Goal: Use online tool/utility: Use online tool/utility

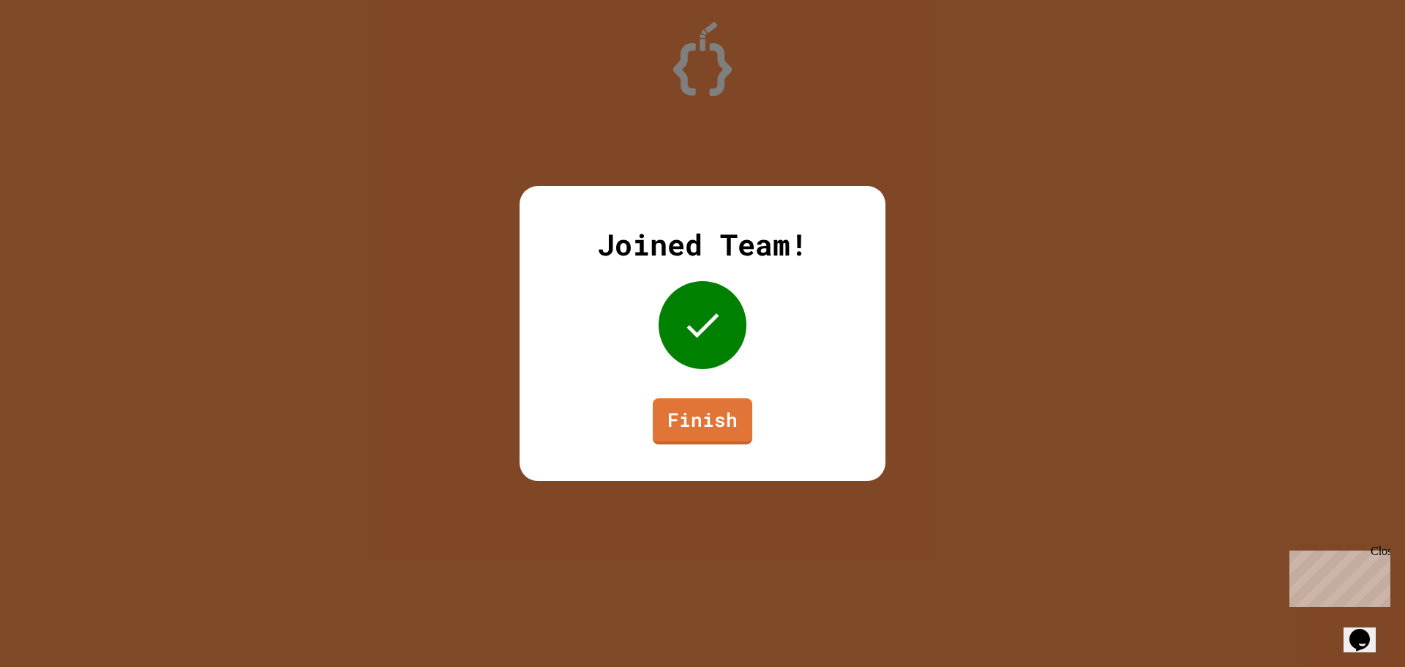
click at [714, 420] on link "Finish" at bounding box center [703, 421] width 100 height 46
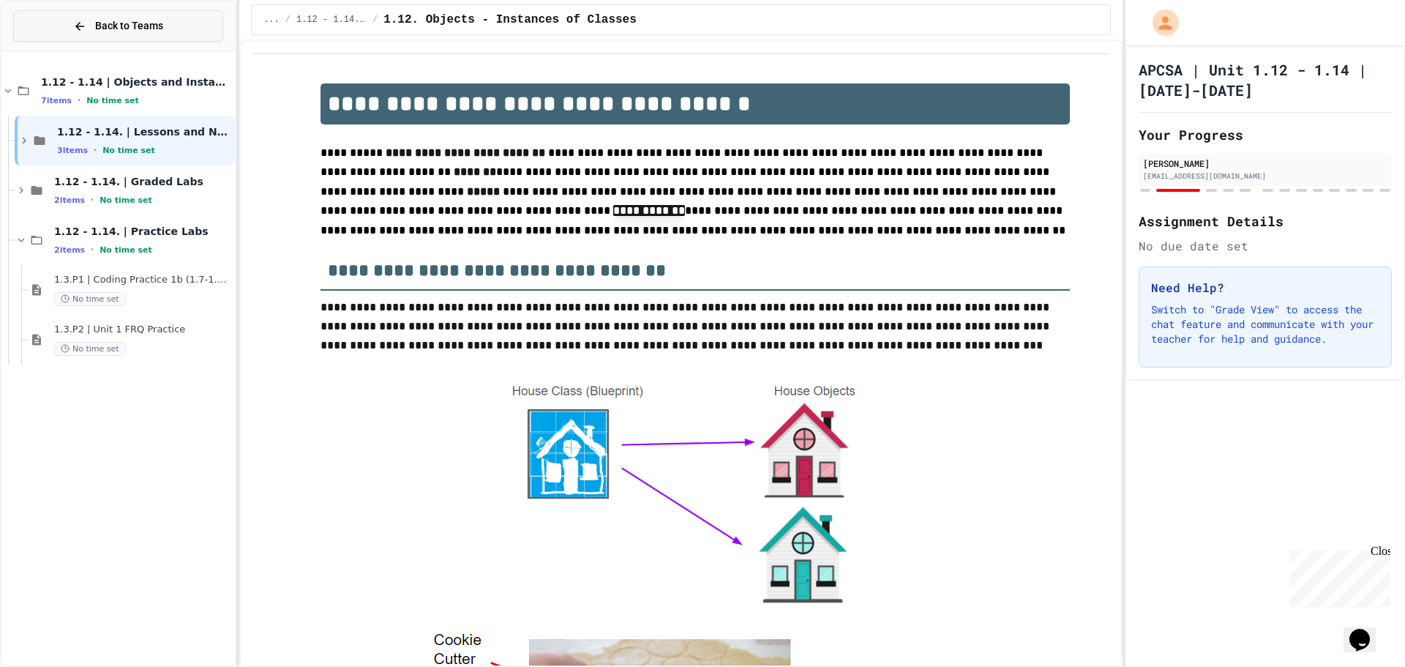
click at [146, 32] on span "Back to Teams" at bounding box center [129, 25] width 68 height 15
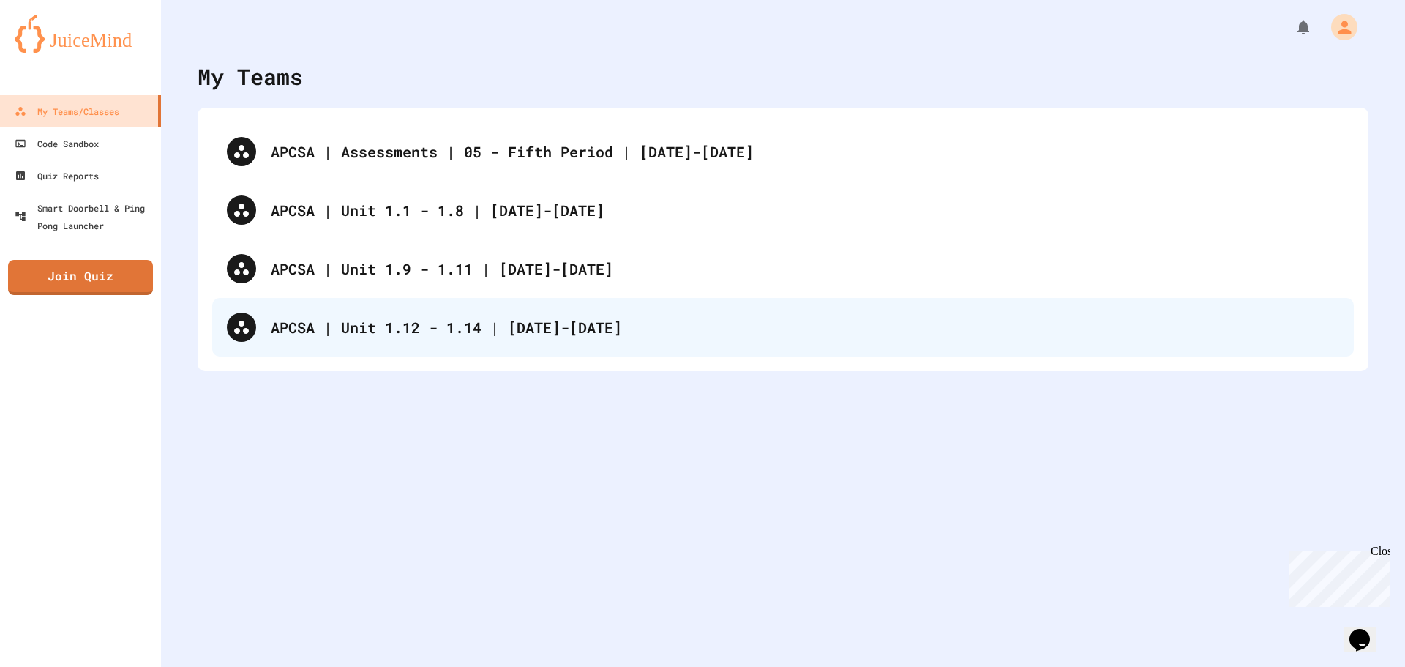
click at [479, 316] on div "APCSA | Unit 1.12 - 1.14 | [DATE]-[DATE]" at bounding box center [805, 327] width 1068 height 22
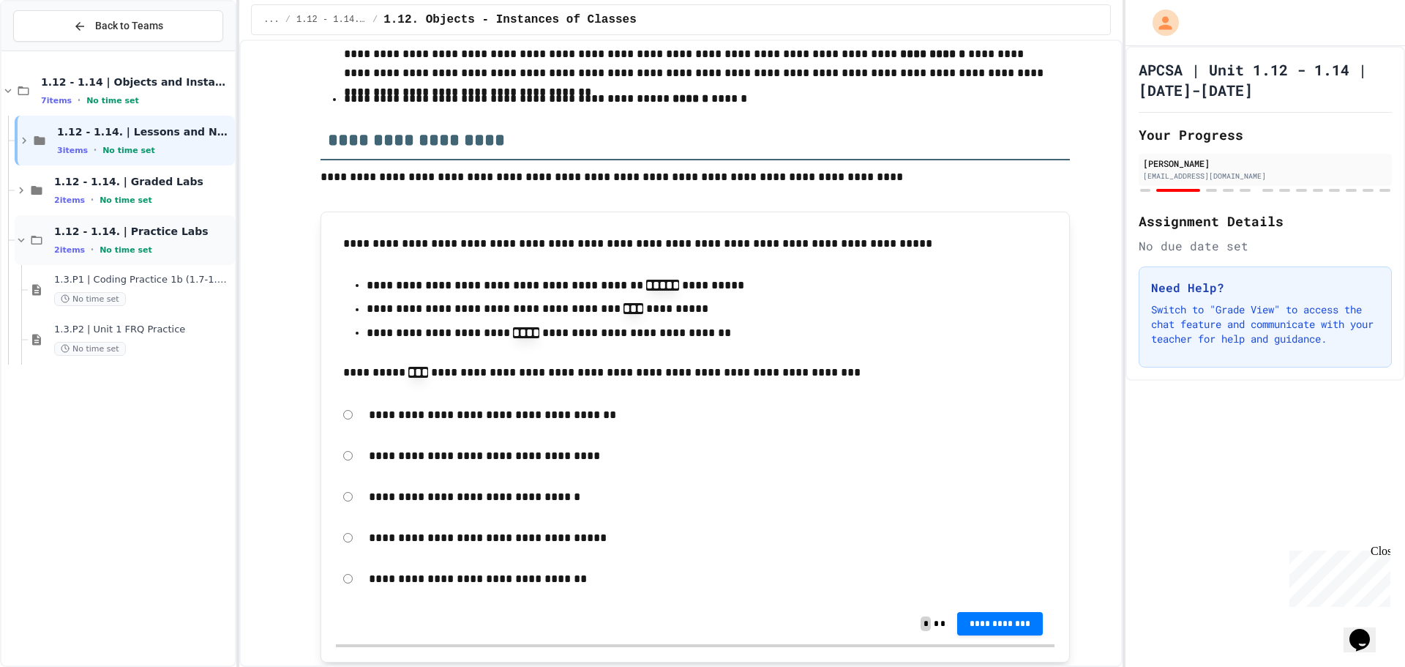
scroll to position [12779, 0]
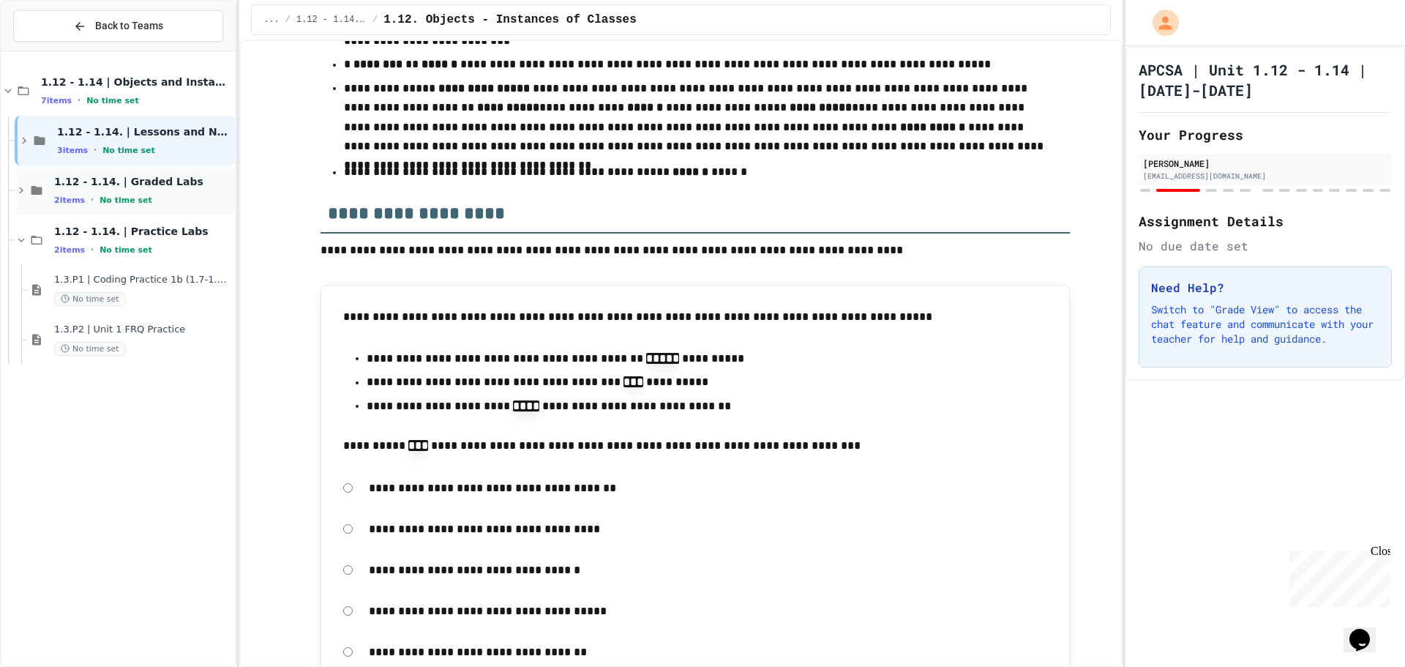
click at [121, 192] on div "1.12 - 1.14. | Graded Labs 2 items • No time set" at bounding box center [143, 190] width 178 height 31
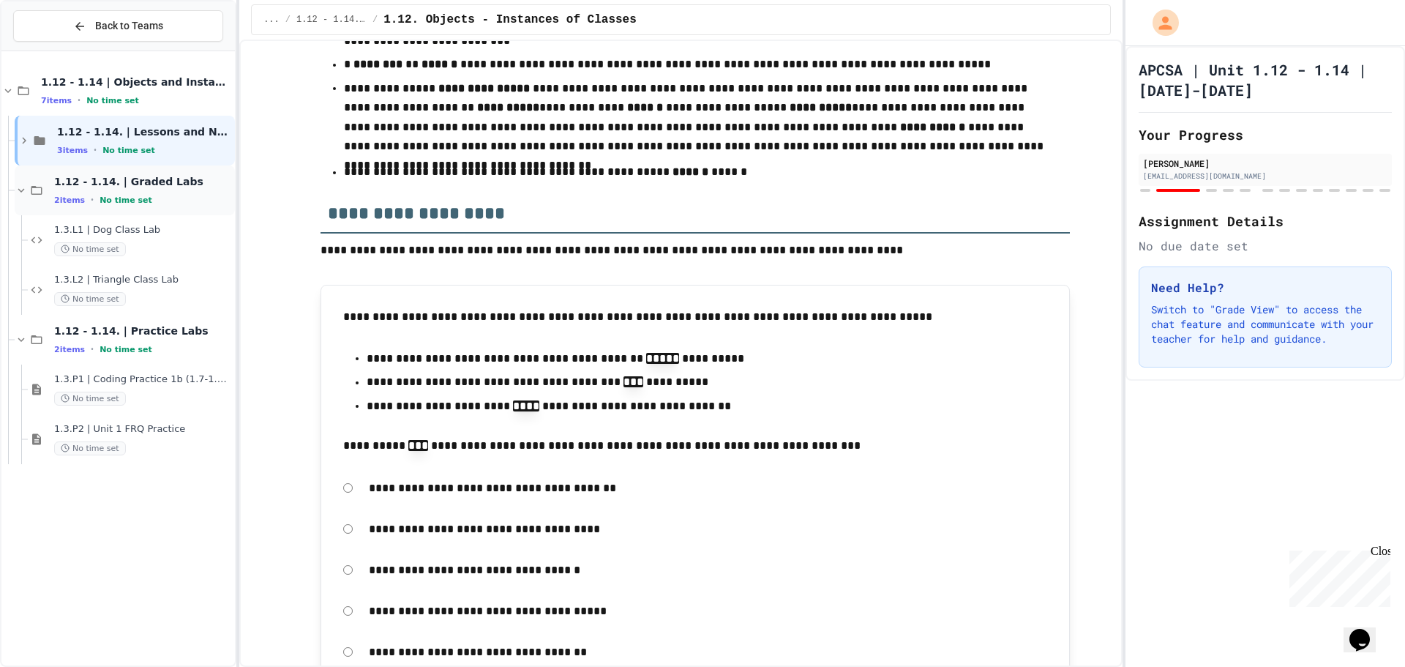
click at [31, 195] on icon at bounding box center [37, 190] width 18 height 13
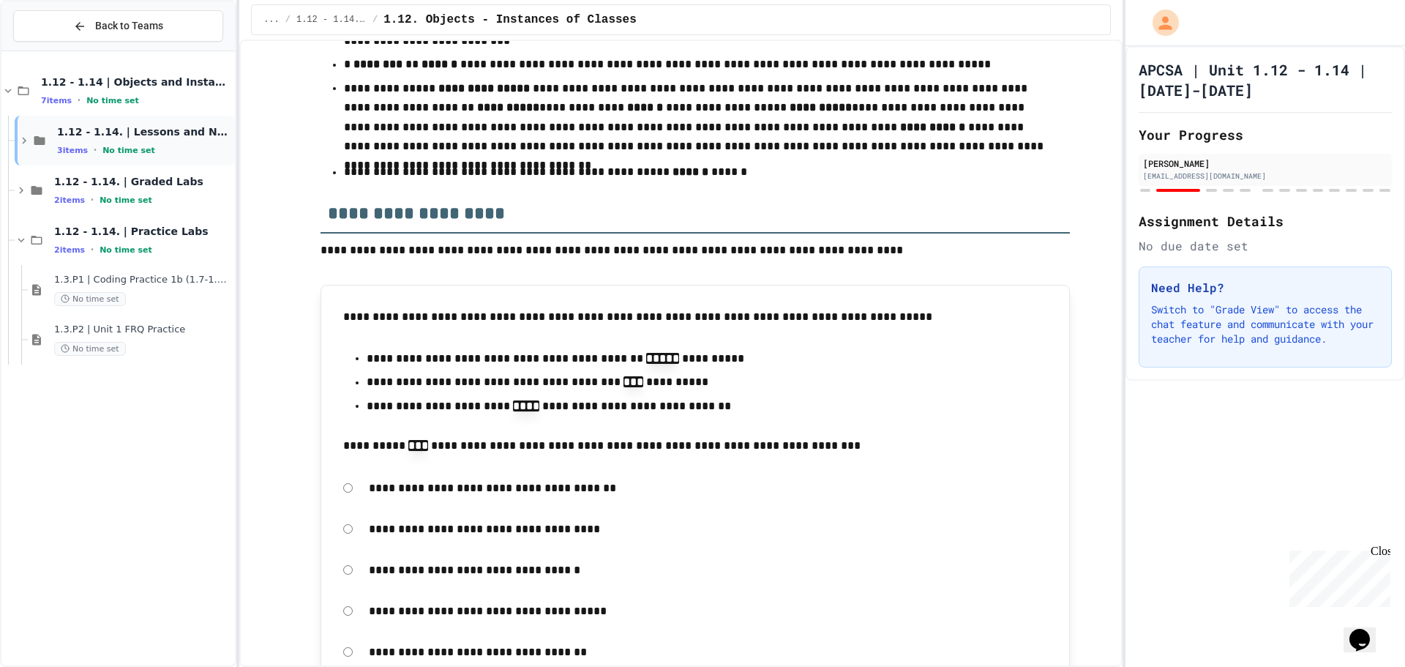
click at [34, 146] on icon at bounding box center [40, 140] width 18 height 13
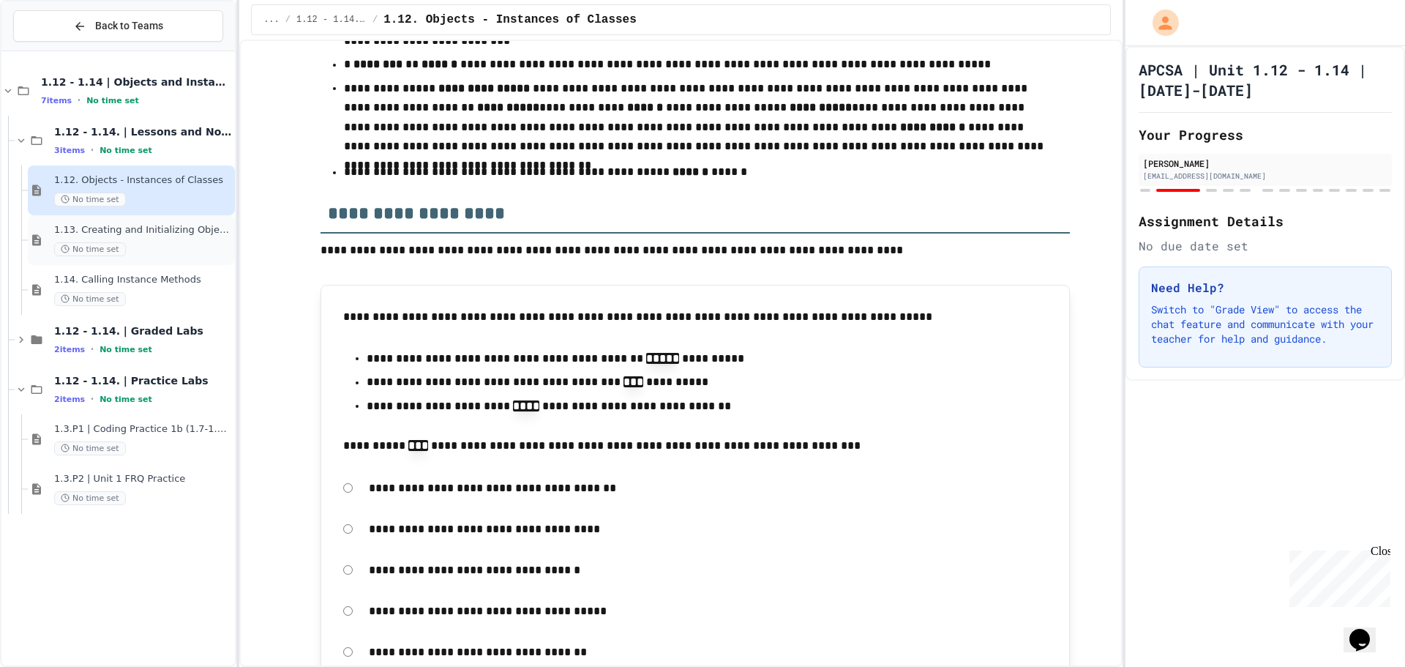
click at [48, 229] on div "1.13. Creating and Initializing Objects: Constructors No time set" at bounding box center [131, 240] width 207 height 50
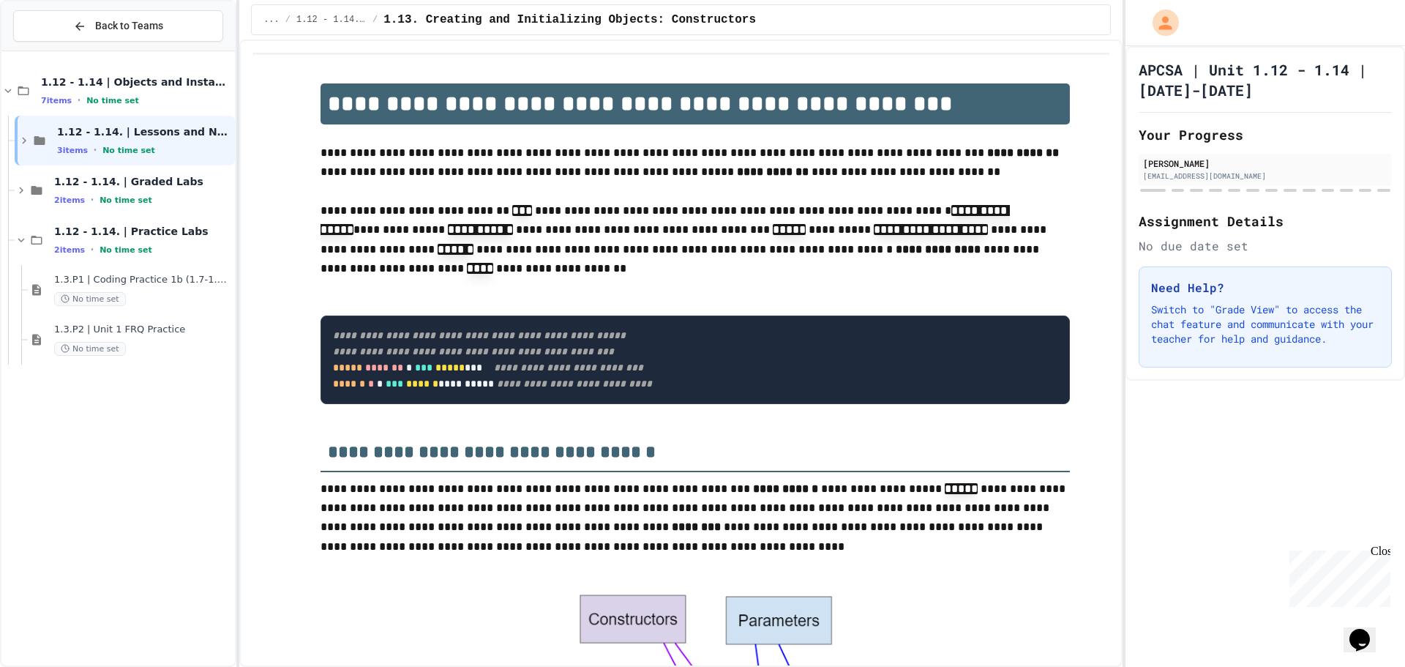
click at [13, 131] on div "1.12 - 1.14. | Lessons and Notes 3 items • No time set" at bounding box center [117, 141] width 233 height 50
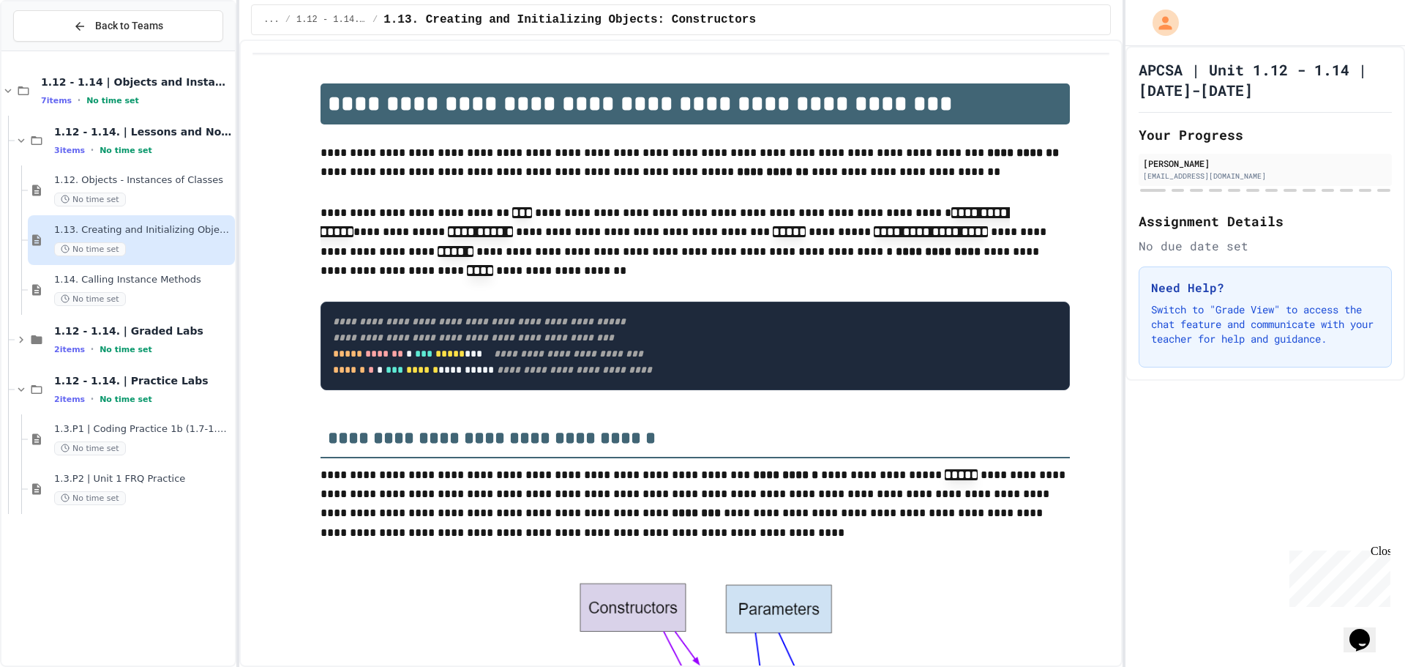
click at [25, 136] on icon at bounding box center [21, 140] width 13 height 13
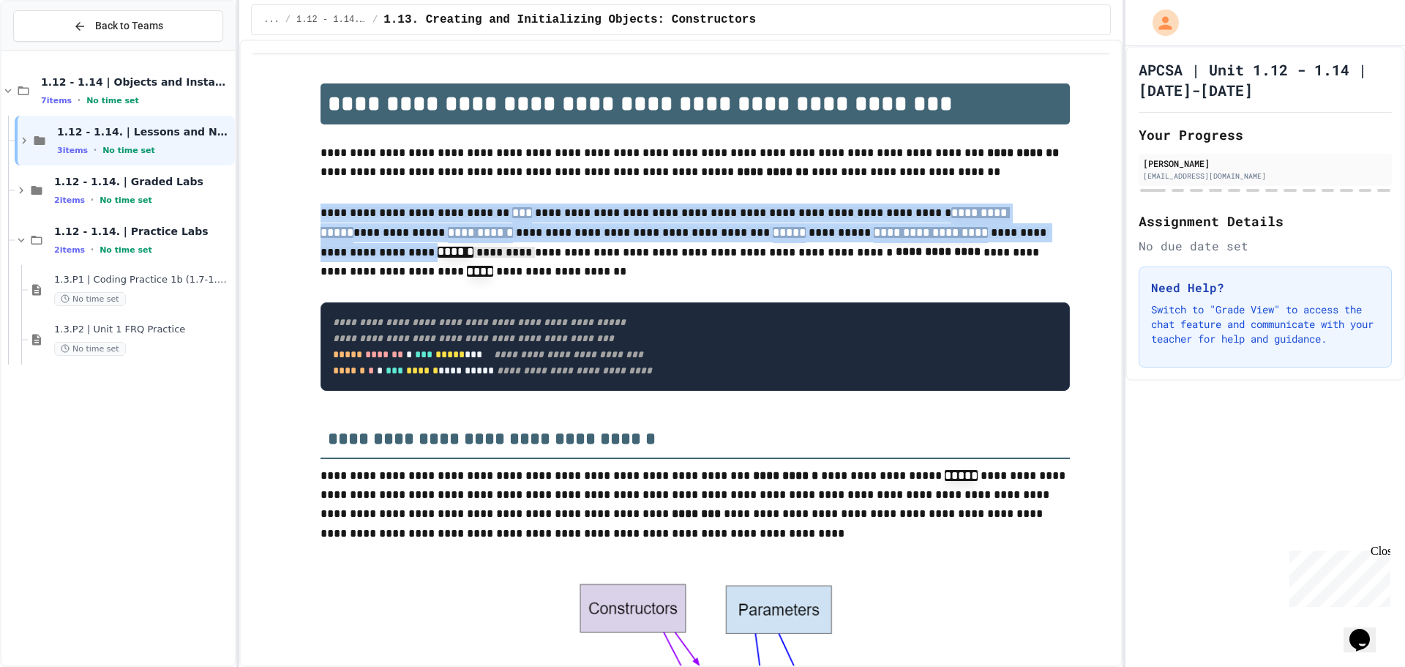
drag, startPoint x: 314, startPoint y: 215, endPoint x: 1083, endPoint y: 244, distance: 769.7
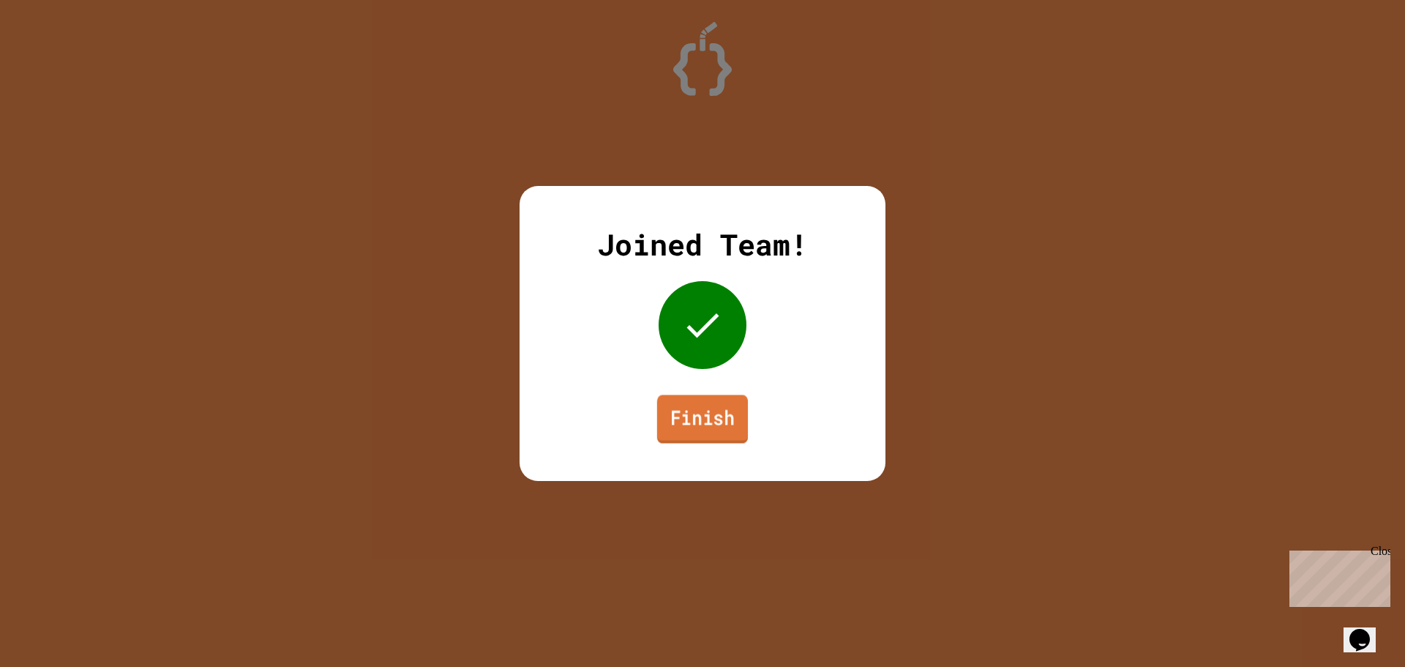
click at [724, 429] on link "Finish" at bounding box center [702, 418] width 91 height 48
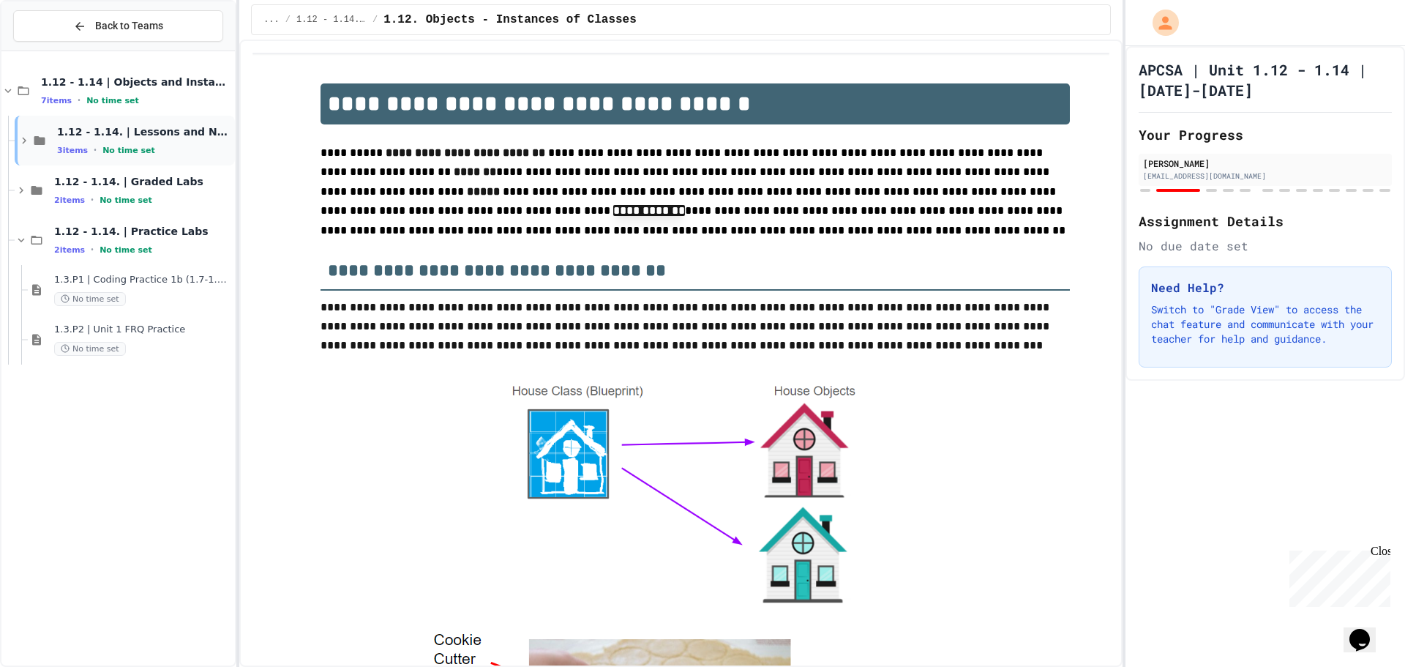
click at [32, 135] on icon at bounding box center [40, 140] width 18 height 13
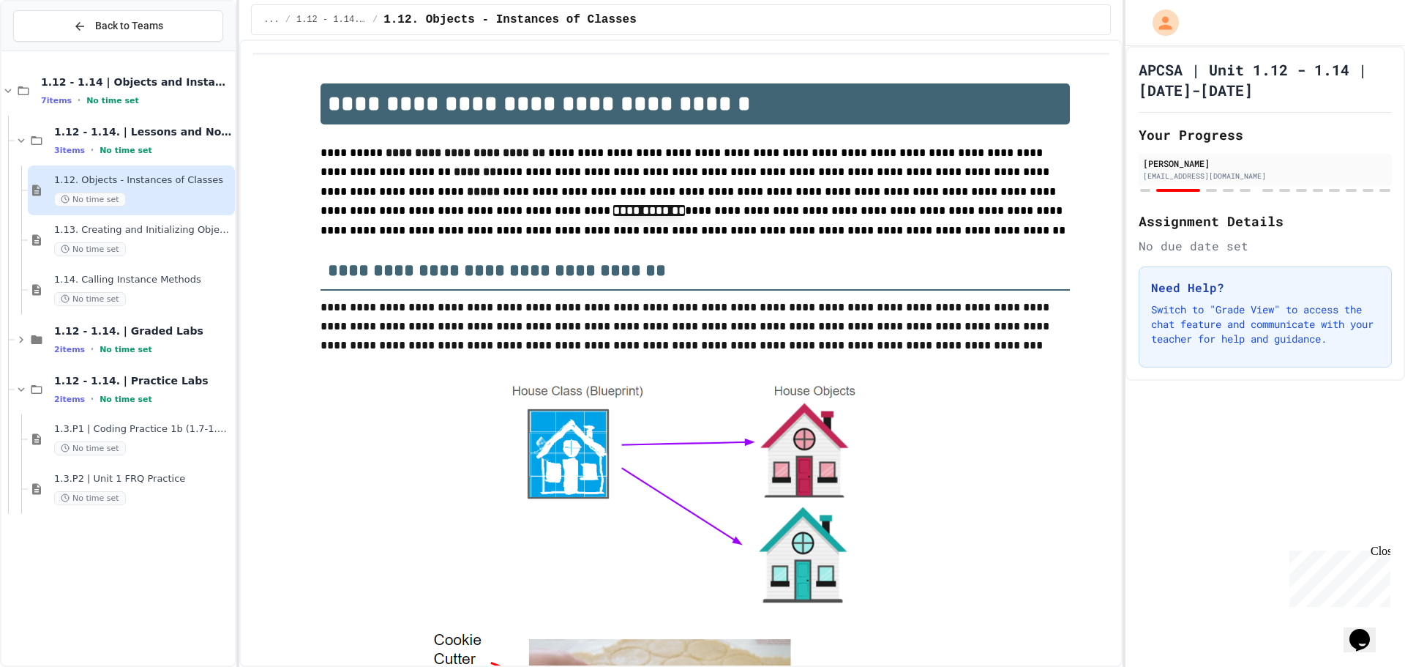
click at [47, 23] on button "Back to Teams" at bounding box center [118, 25] width 210 height 31
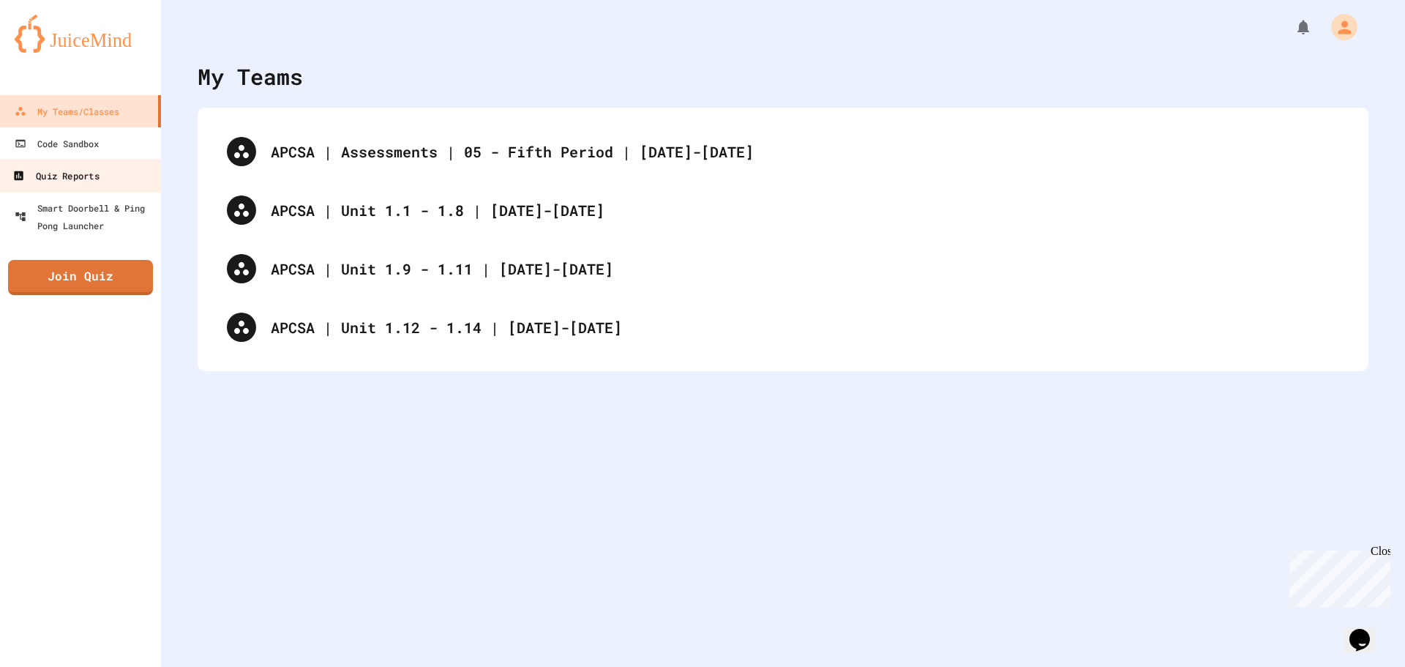
click at [89, 170] on div "Quiz Reports" at bounding box center [55, 176] width 86 height 18
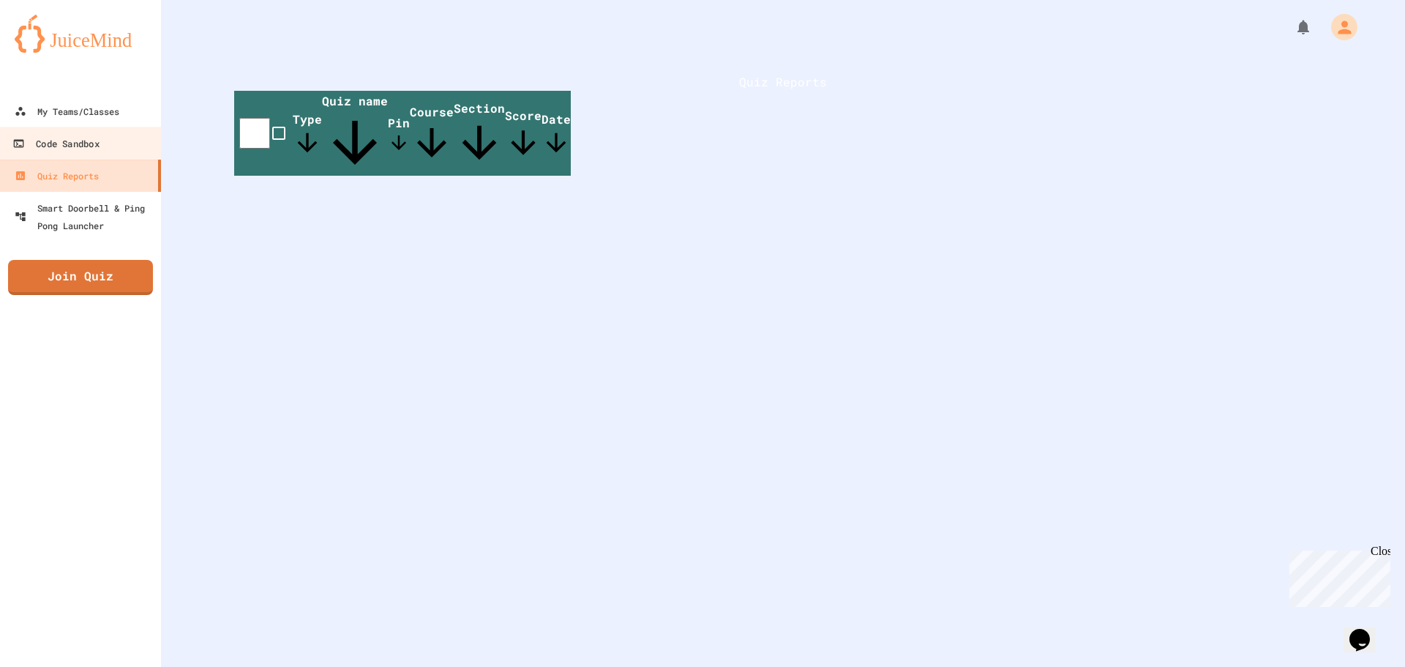
click at [97, 160] on link "Quiz Reports" at bounding box center [80, 176] width 161 height 32
click at [97, 149] on div "Code Sandbox" at bounding box center [57, 144] width 84 height 18
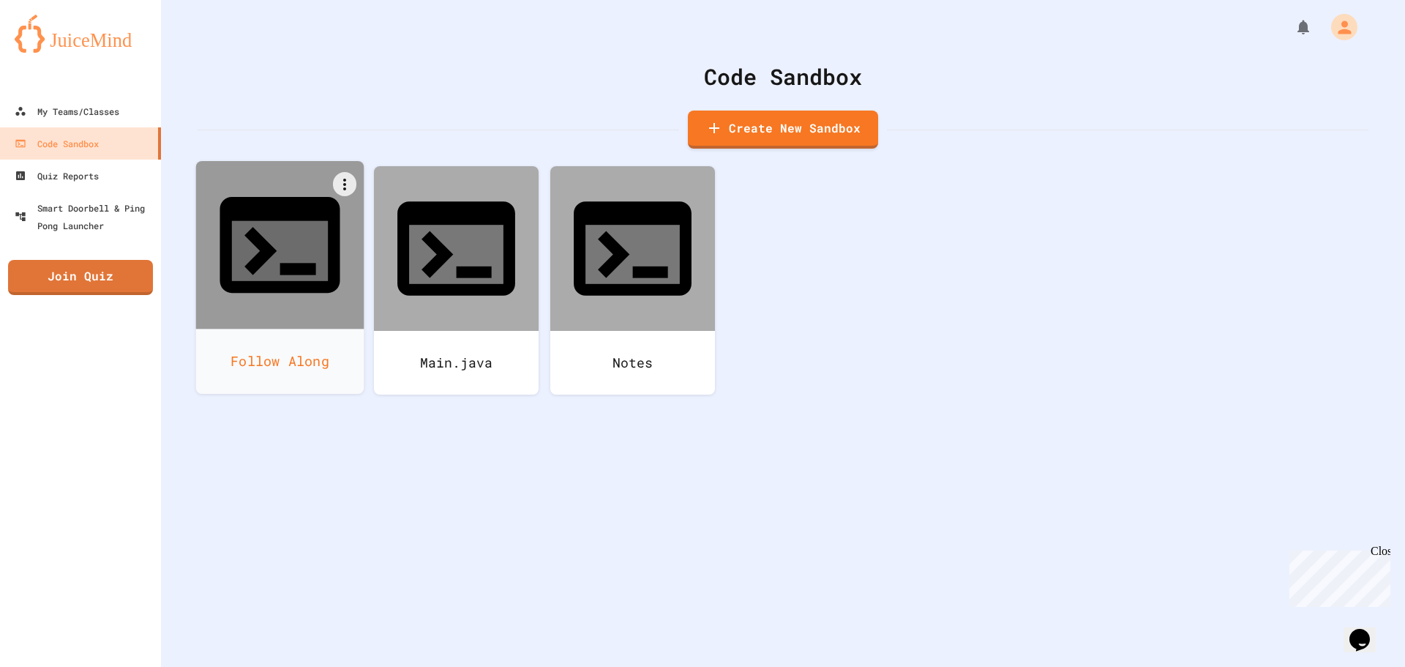
click at [287, 329] on div "Follow Along" at bounding box center [280, 361] width 168 height 65
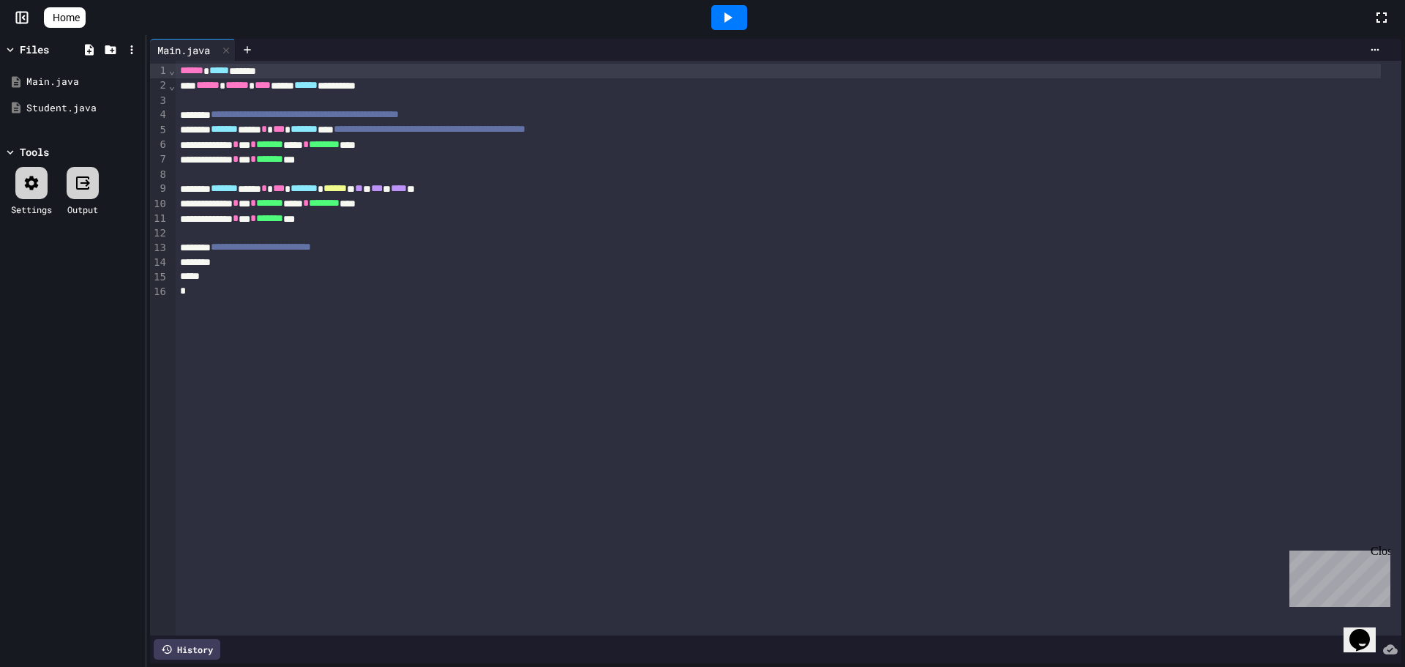
click at [736, 19] on icon at bounding box center [728, 18] width 18 height 18
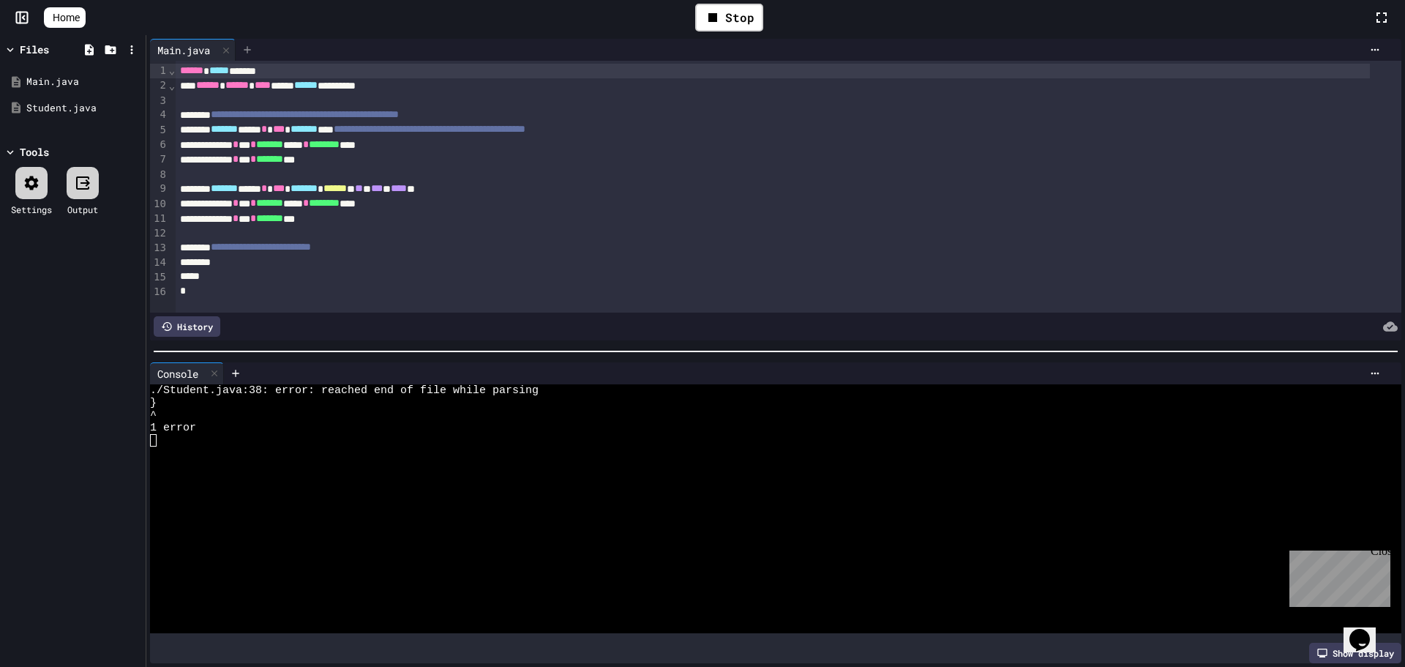
click at [251, 53] on icon at bounding box center [248, 50] width 12 height 12
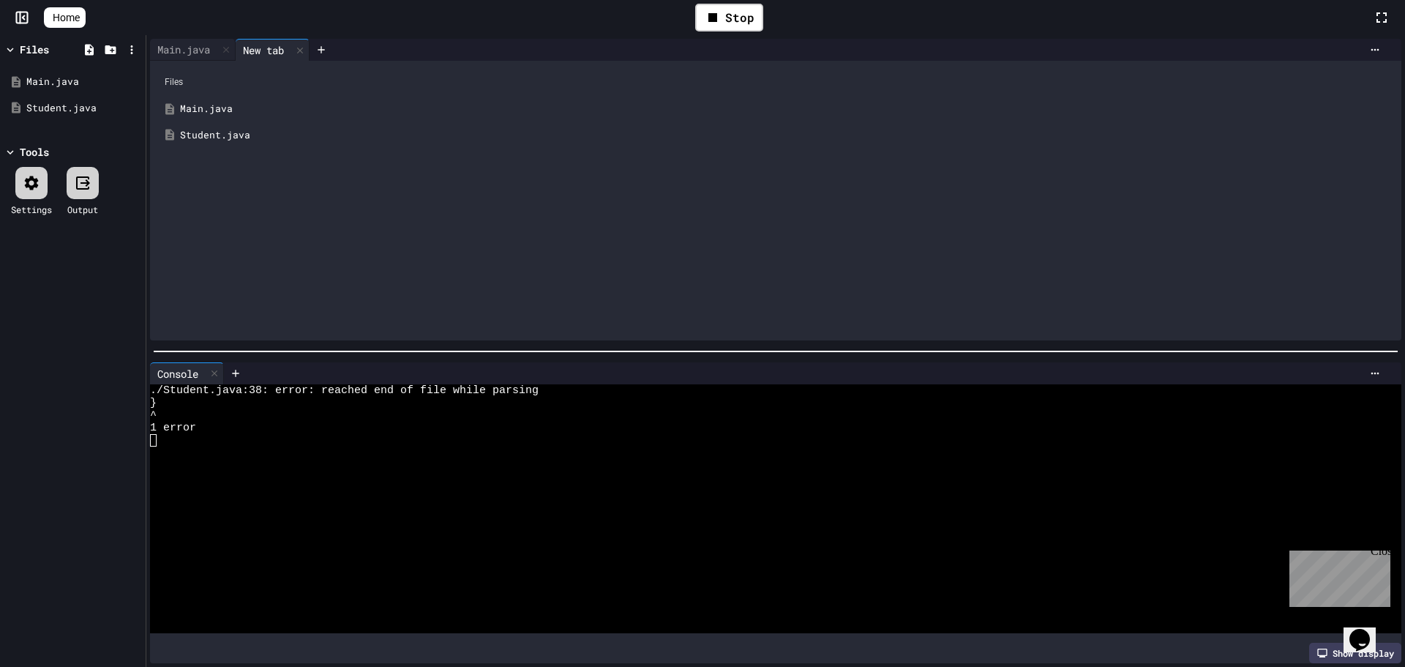
click at [206, 134] on div "Student.java" at bounding box center [786, 135] width 1213 height 15
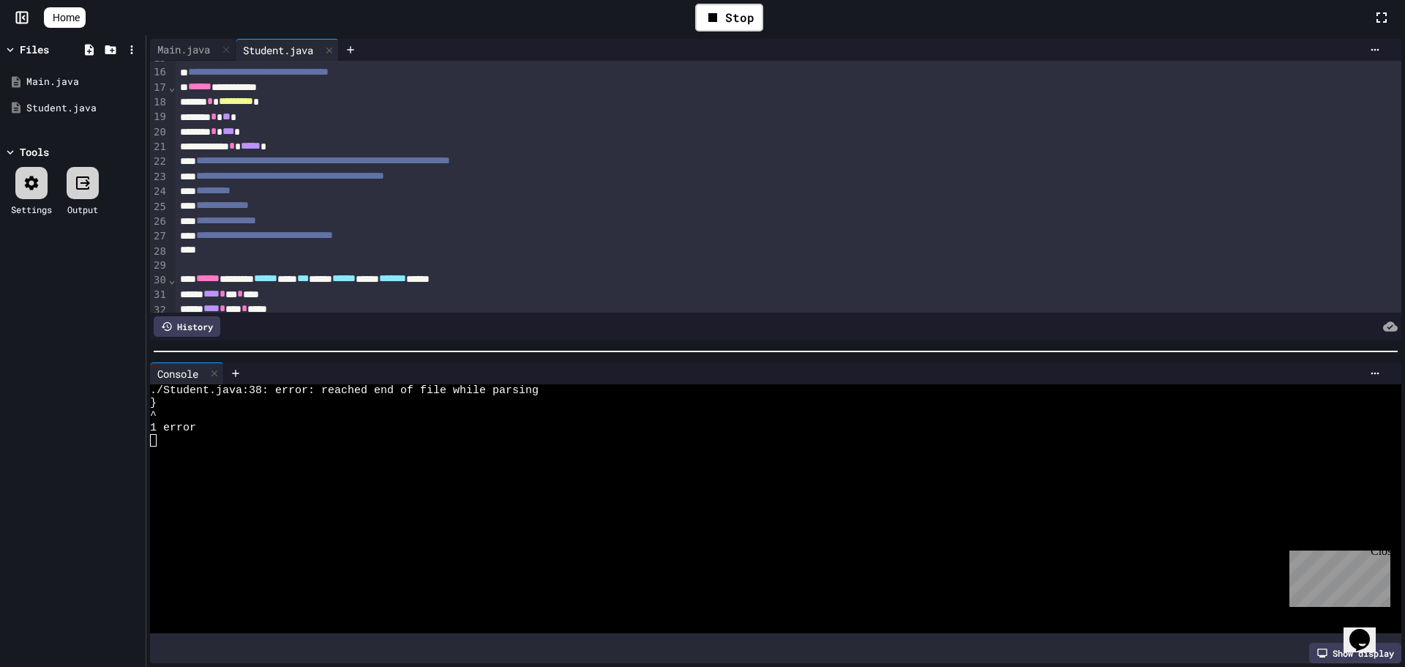
scroll to position [333, 0]
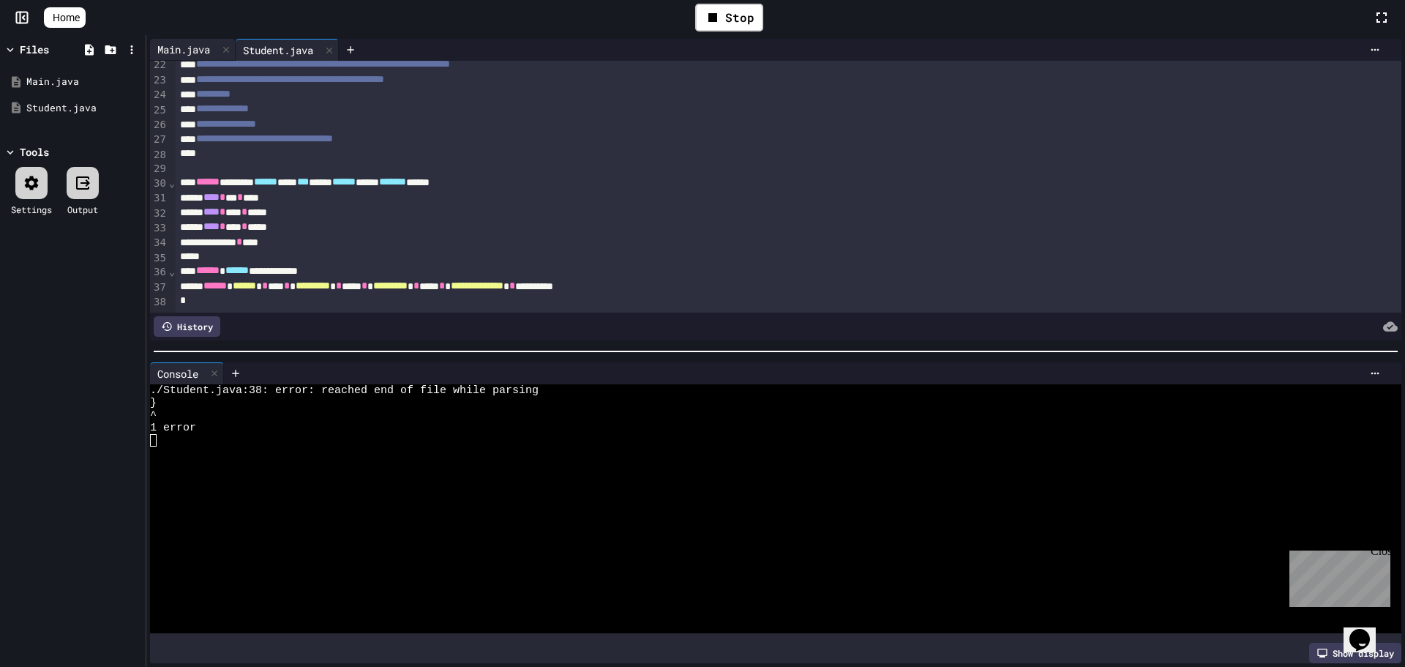
click at [192, 54] on div "Main.java" at bounding box center [183, 49] width 67 height 15
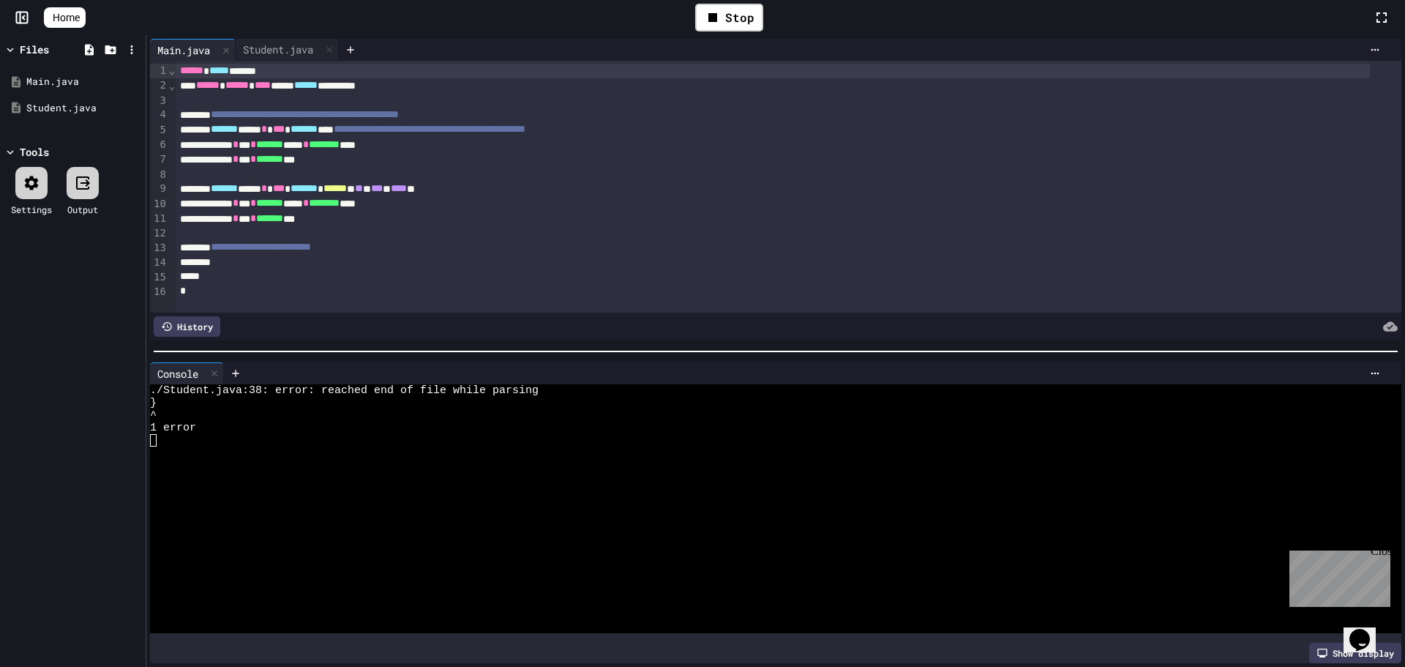
scroll to position [6, 0]
click at [228, 284] on div "*" at bounding box center [773, 291] width 1194 height 15
click at [228, 269] on div "*" at bounding box center [773, 276] width 1194 height 15
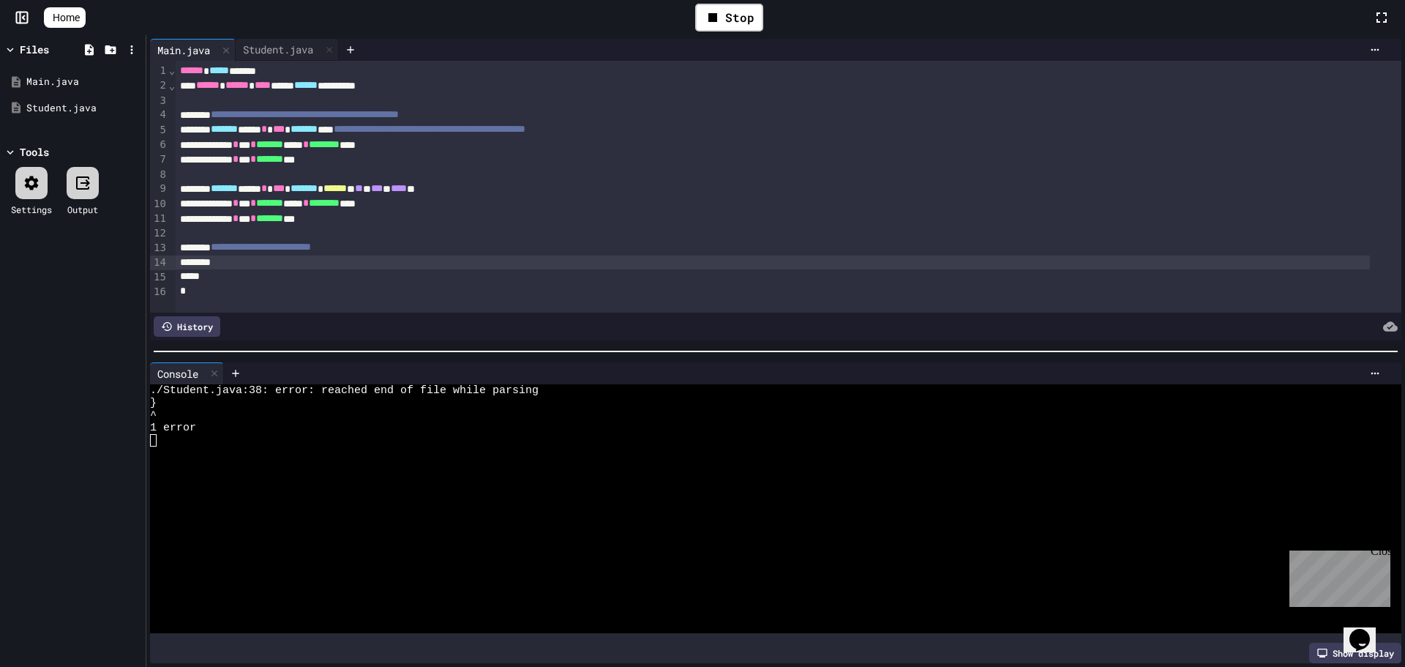
click at [224, 255] on div at bounding box center [773, 262] width 1194 height 15
click at [704, 11] on div "Stop" at bounding box center [729, 18] width 68 height 28
click at [706, 12] on div at bounding box center [729, 18] width 1287 height 40
click at [733, 27] on div at bounding box center [729, 17] width 36 height 25
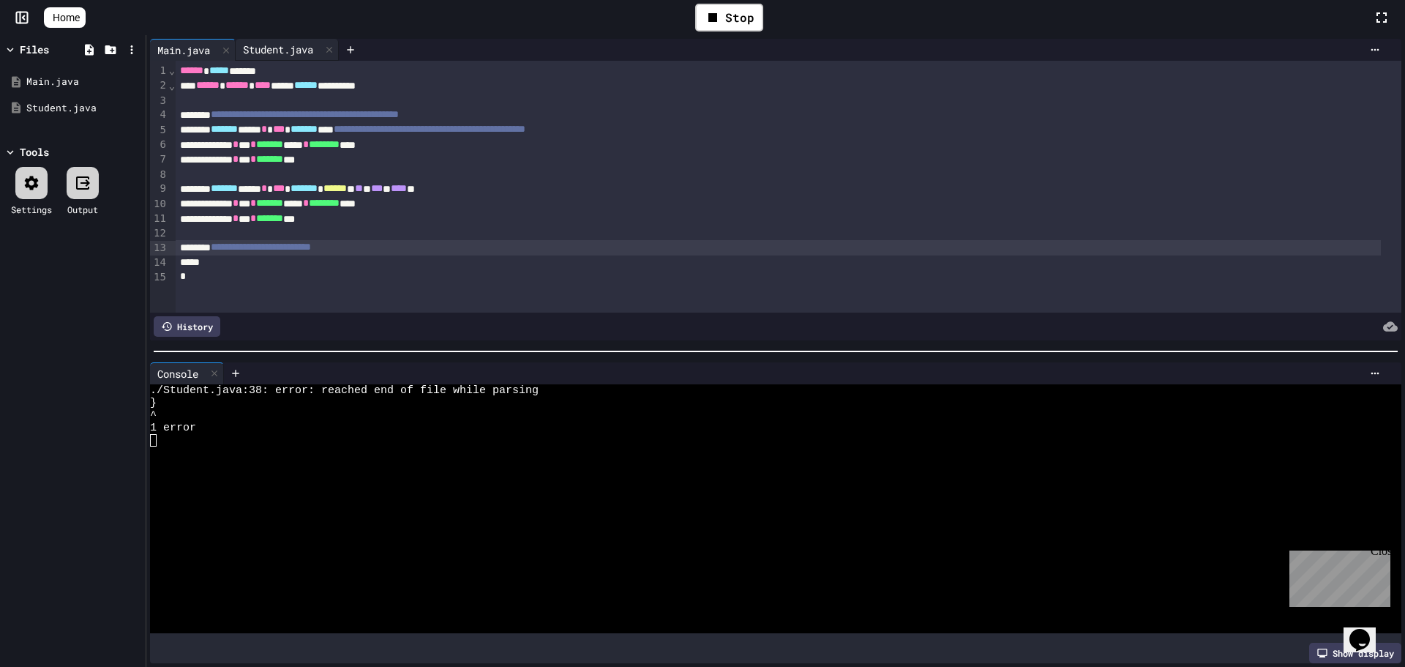
click at [275, 53] on div "Student.java" at bounding box center [278, 49] width 85 height 15
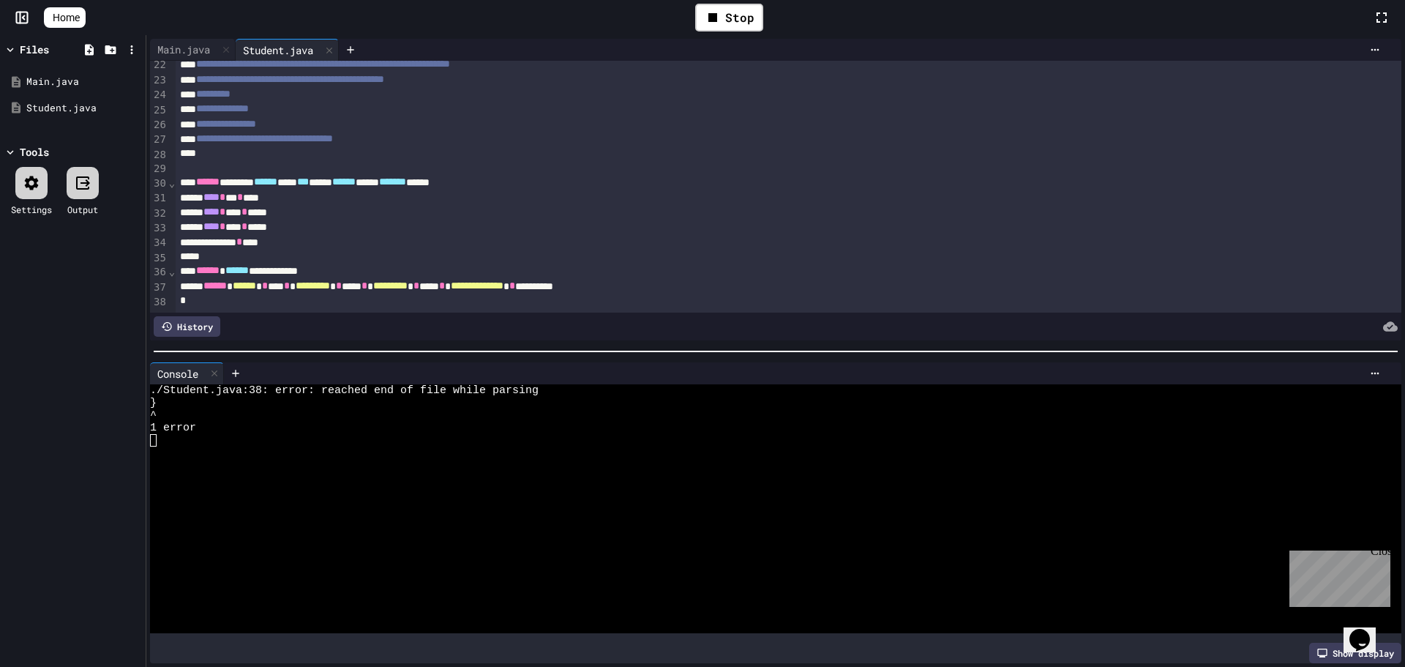
click at [504, 280] on span "**********" at bounding box center [477, 285] width 53 height 10
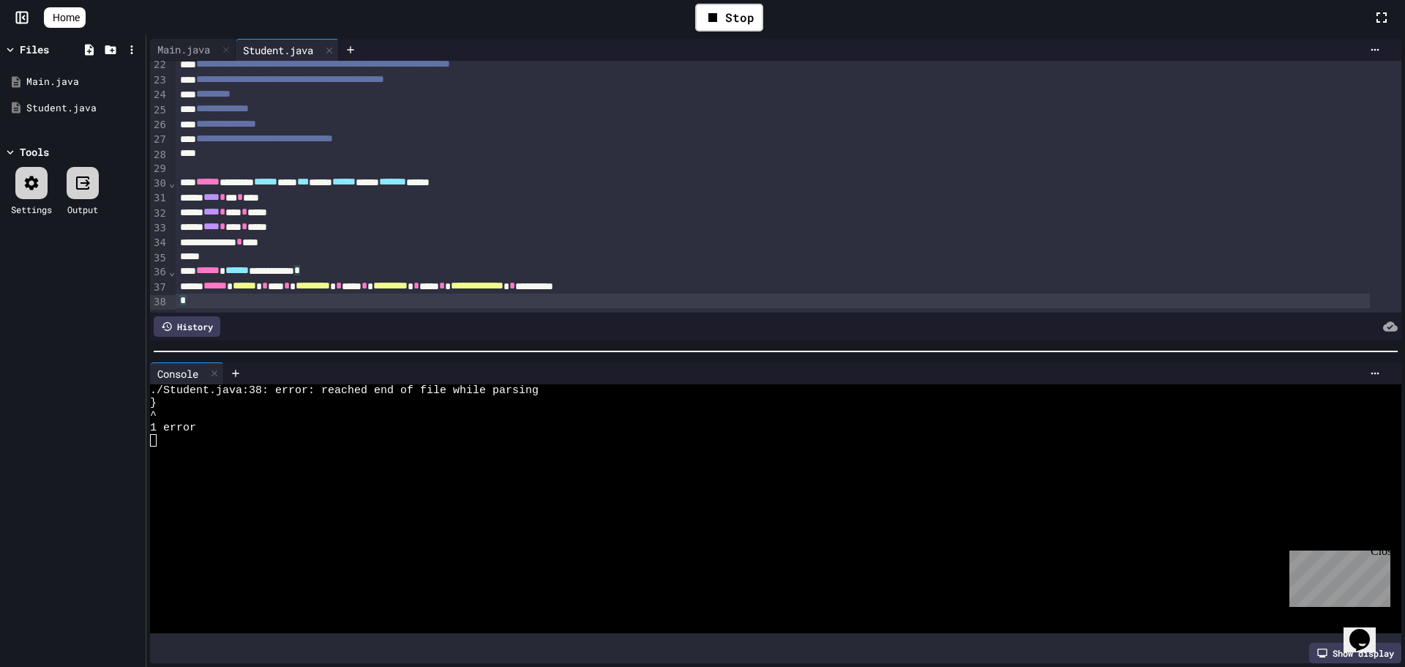
click at [604, 293] on div "*" at bounding box center [773, 300] width 1194 height 15
click at [265, 250] on div "*" at bounding box center [773, 257] width 1194 height 15
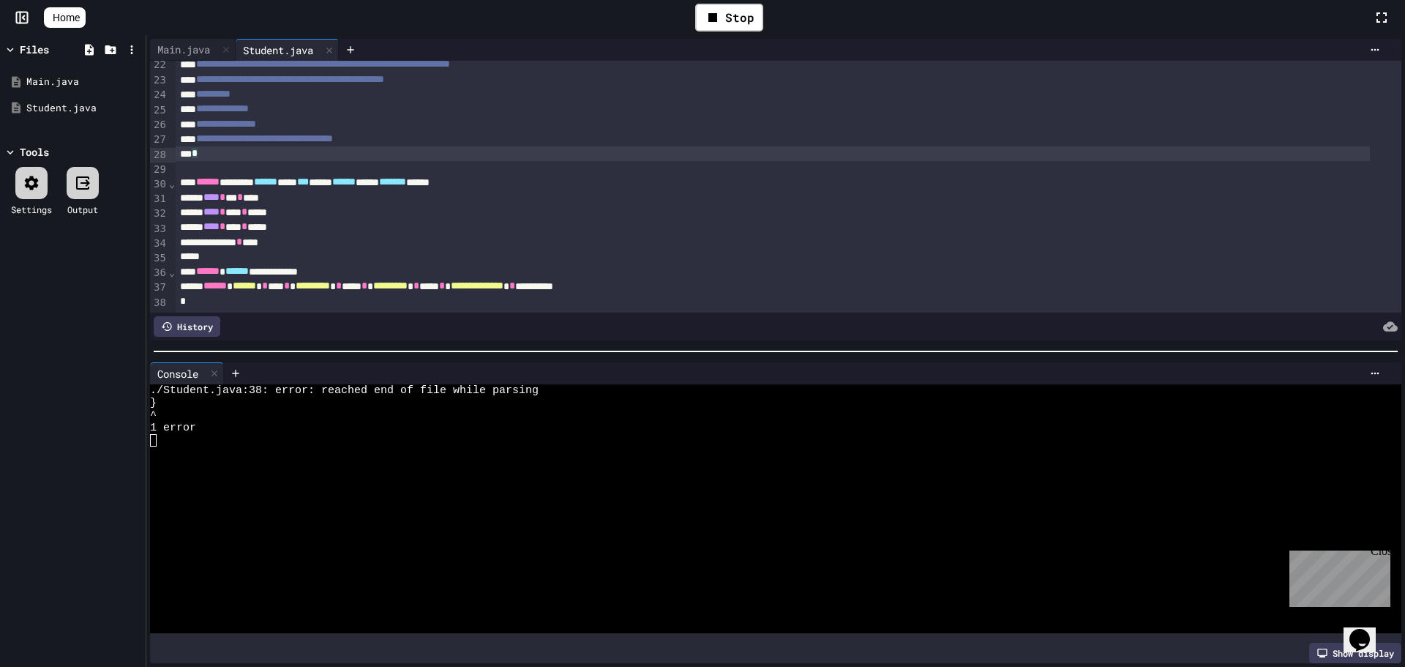
click at [252, 146] on div "*" at bounding box center [773, 153] width 1194 height 15
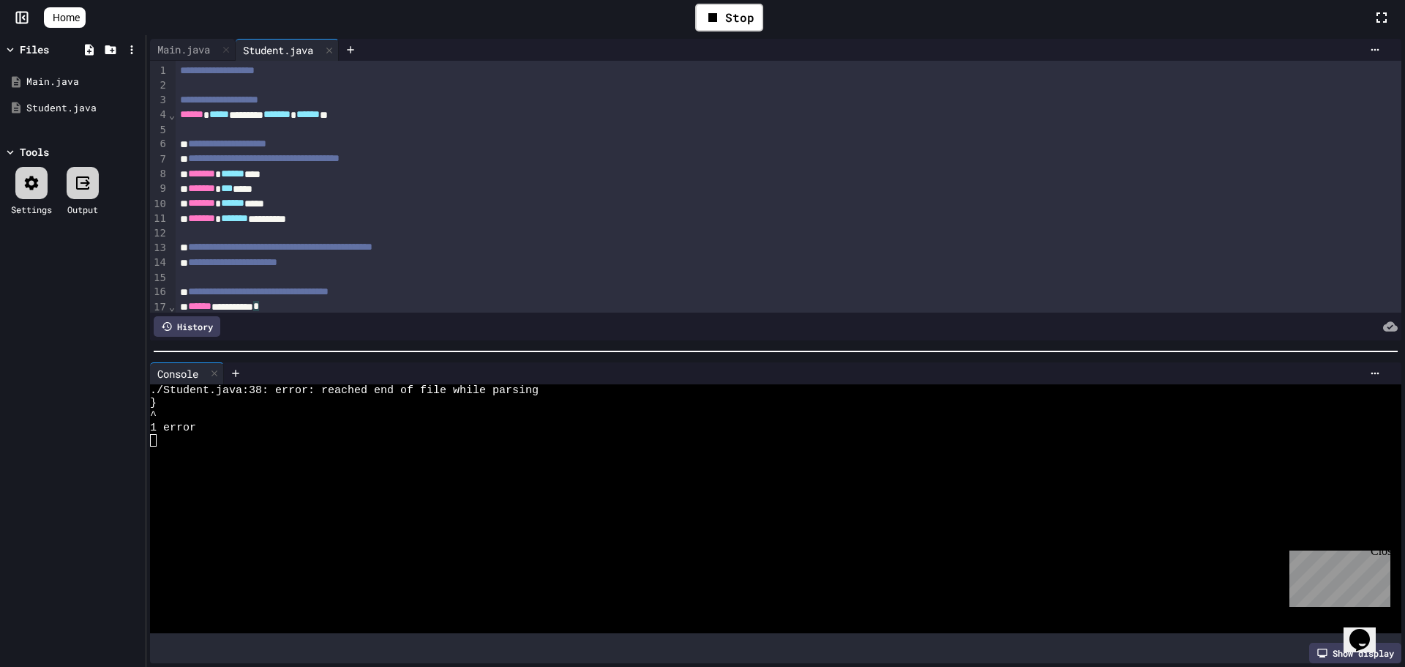
click at [412, 116] on div "****** ***** ******* ******* ****** *" at bounding box center [773, 115] width 1194 height 15
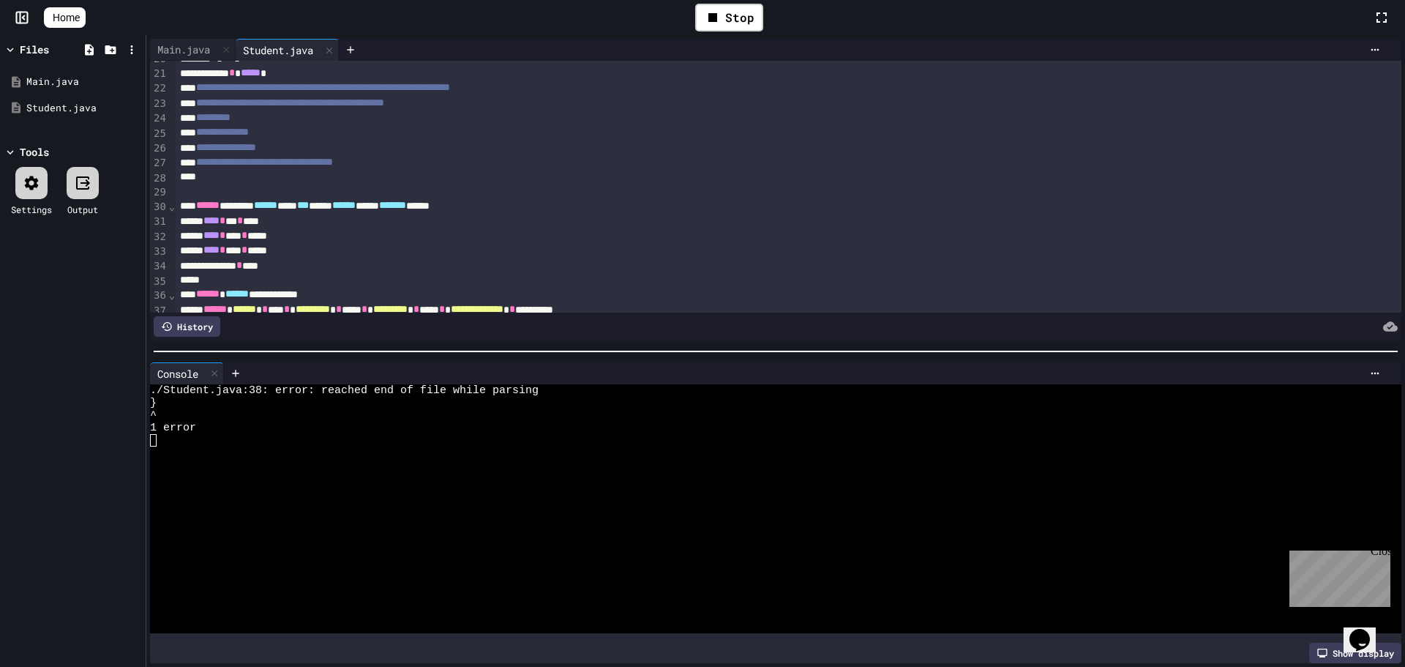
scroll to position [333, 0]
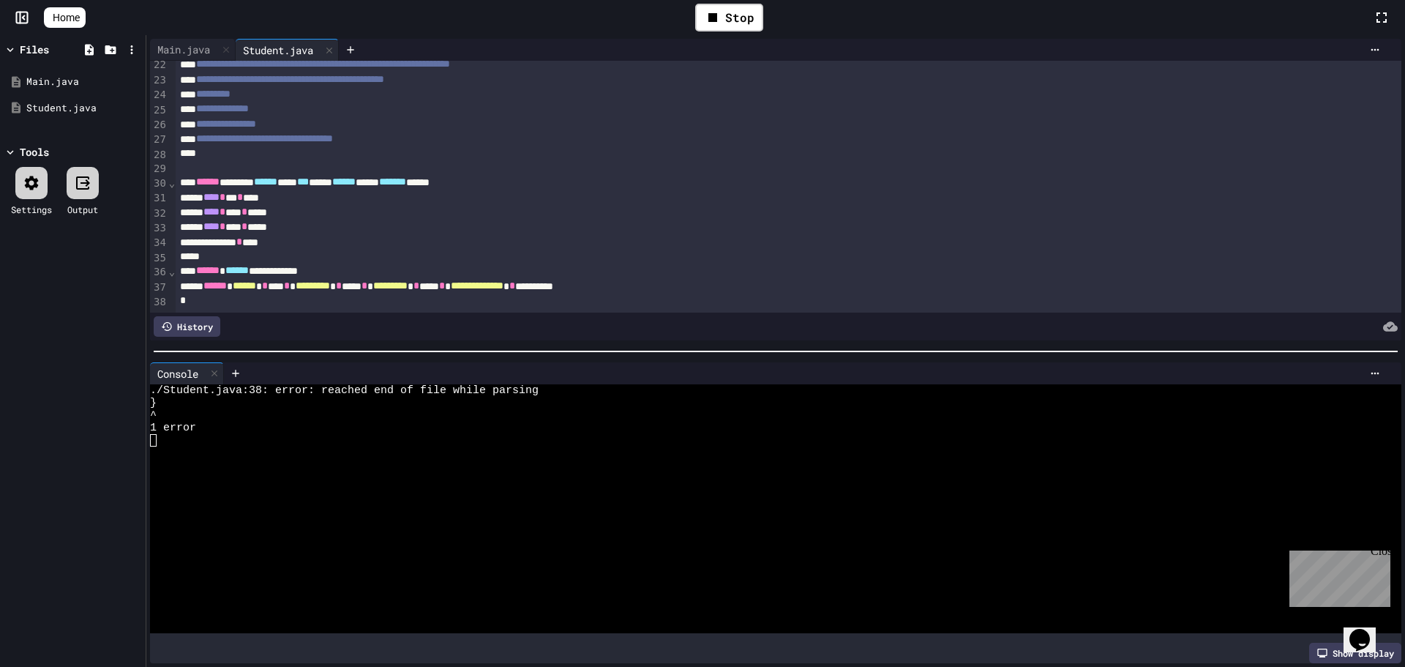
click at [330, 293] on div "*" at bounding box center [773, 300] width 1194 height 15
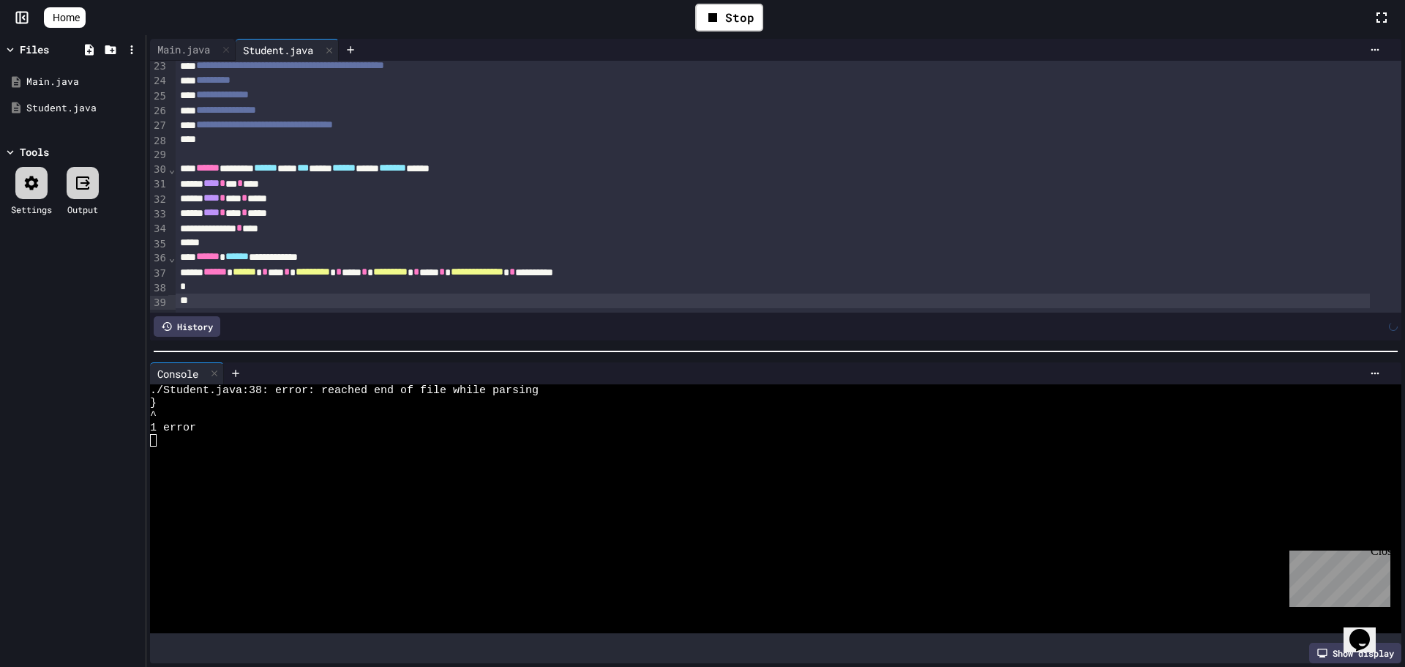
scroll to position [347, 0]
click at [180, 279] on div "*" at bounding box center [773, 286] width 1194 height 15
click at [760, 26] on div "Stop" at bounding box center [729, 18] width 68 height 28
click at [745, 19] on div at bounding box center [729, 17] width 36 height 25
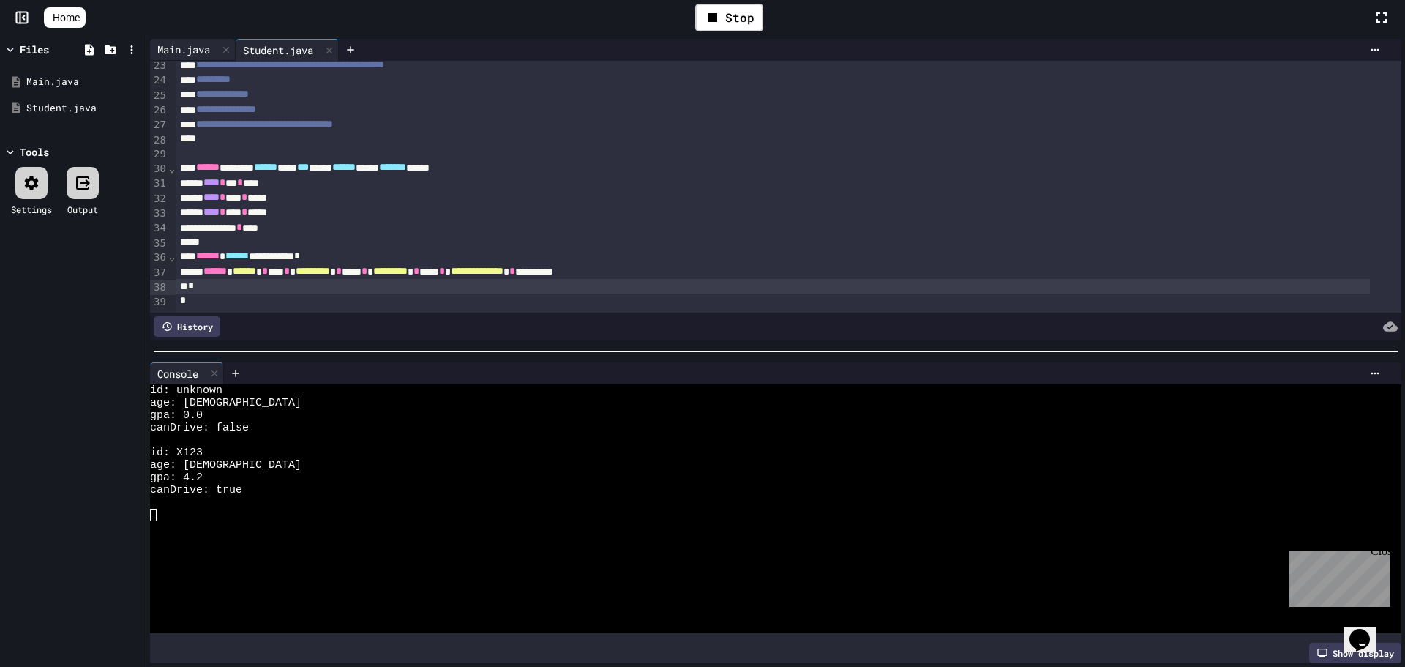
click at [175, 46] on div "Main.java" at bounding box center [183, 49] width 67 height 15
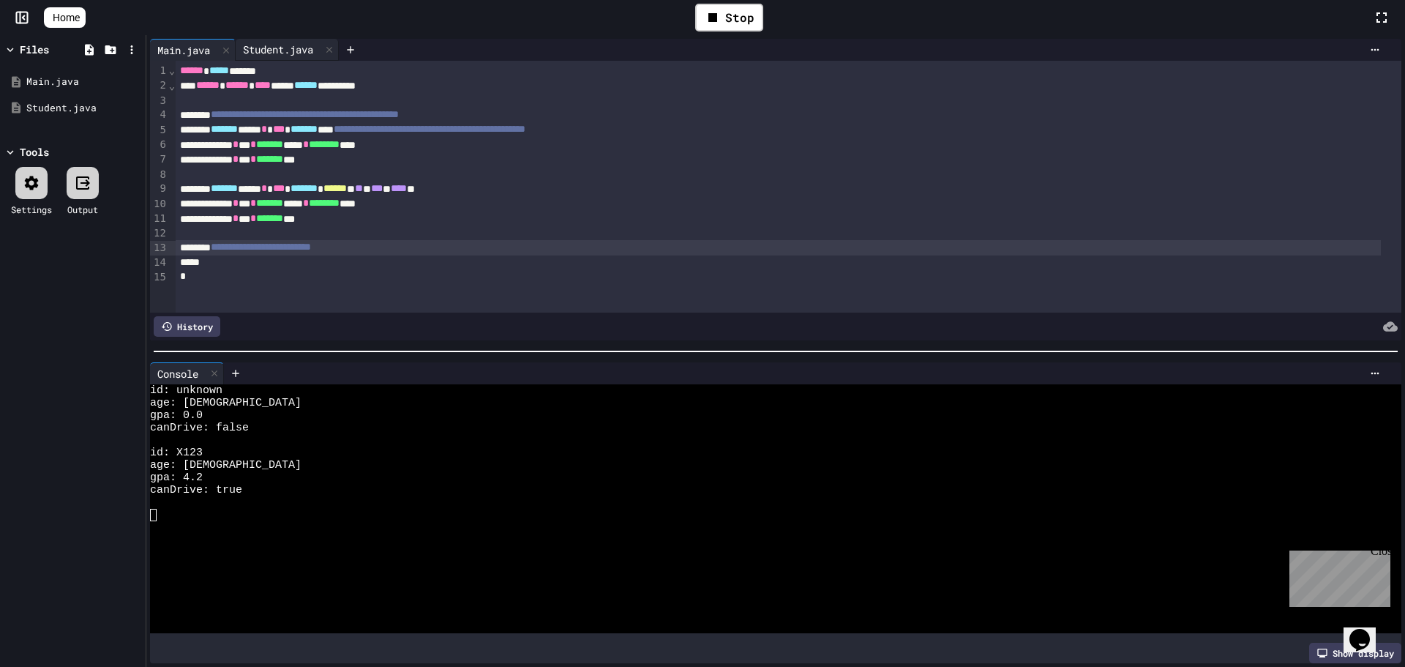
click at [310, 45] on div "Student.java" at bounding box center [278, 49] width 85 height 15
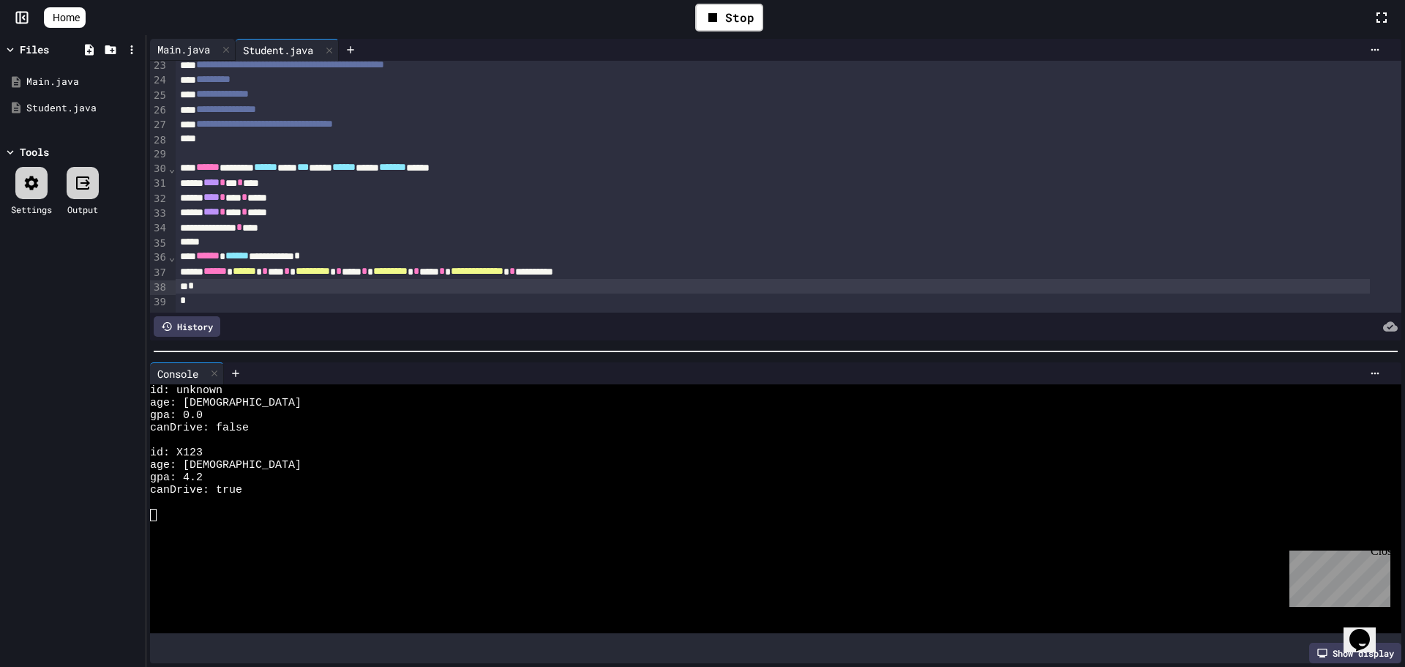
click at [168, 50] on div "Main.java" at bounding box center [183, 49] width 67 height 15
